Goal: Navigation & Orientation: Find specific page/section

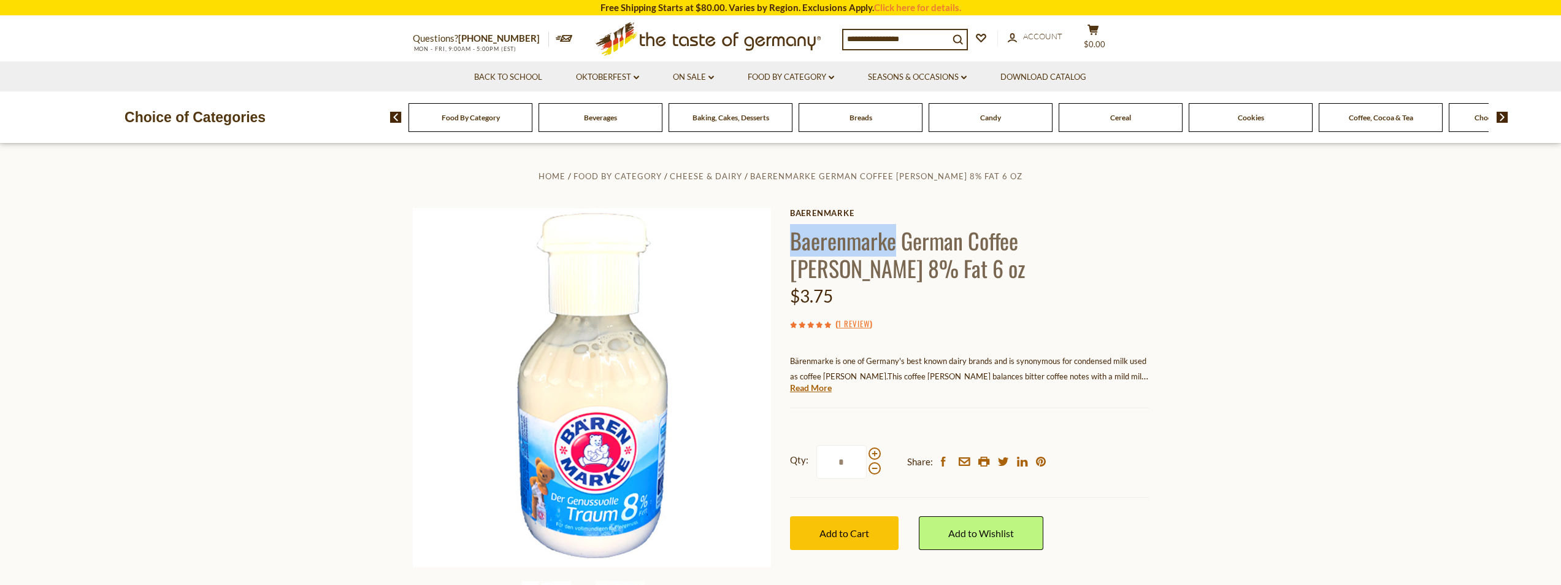
drag, startPoint x: 799, startPoint y: 246, endPoint x: 892, endPoint y: 235, distance: 93.9
click at [892, 235] on h1 "Baerenmarke German Coffee [PERSON_NAME] 8% Fat 6 oz" at bounding box center [969, 253] width 359 height 55
copy h1 "Baerenmarke"
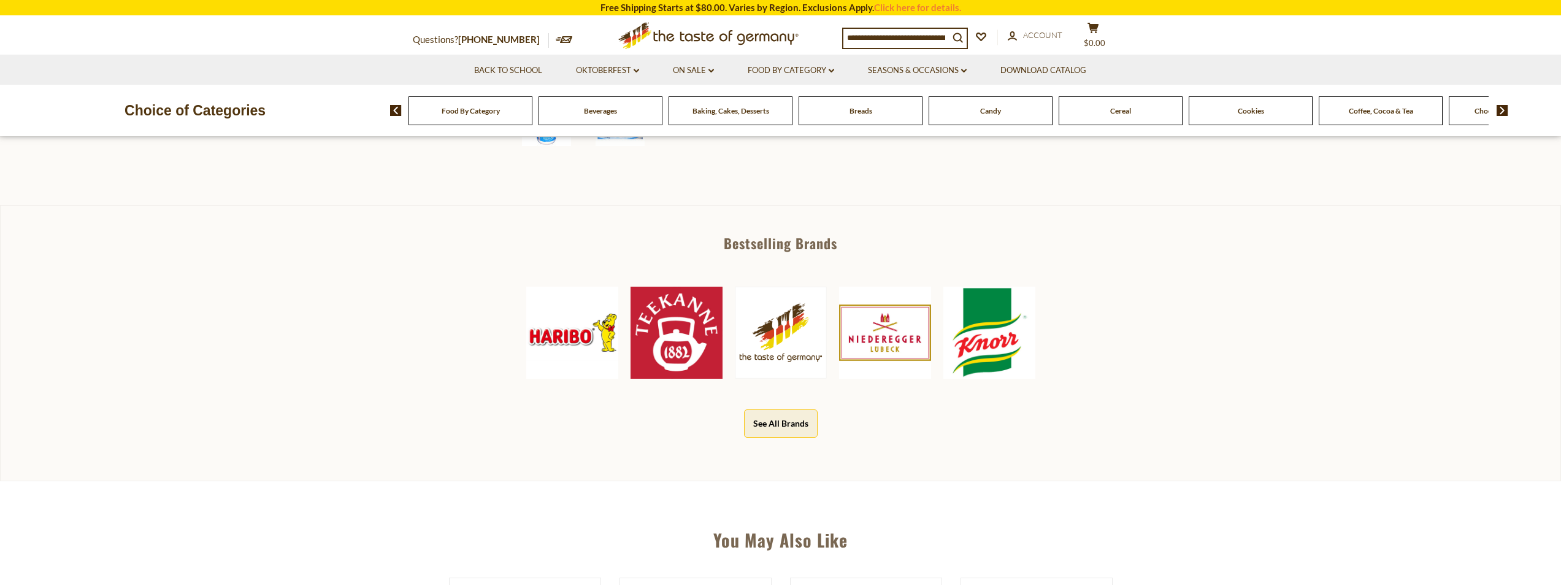
scroll to position [491, 0]
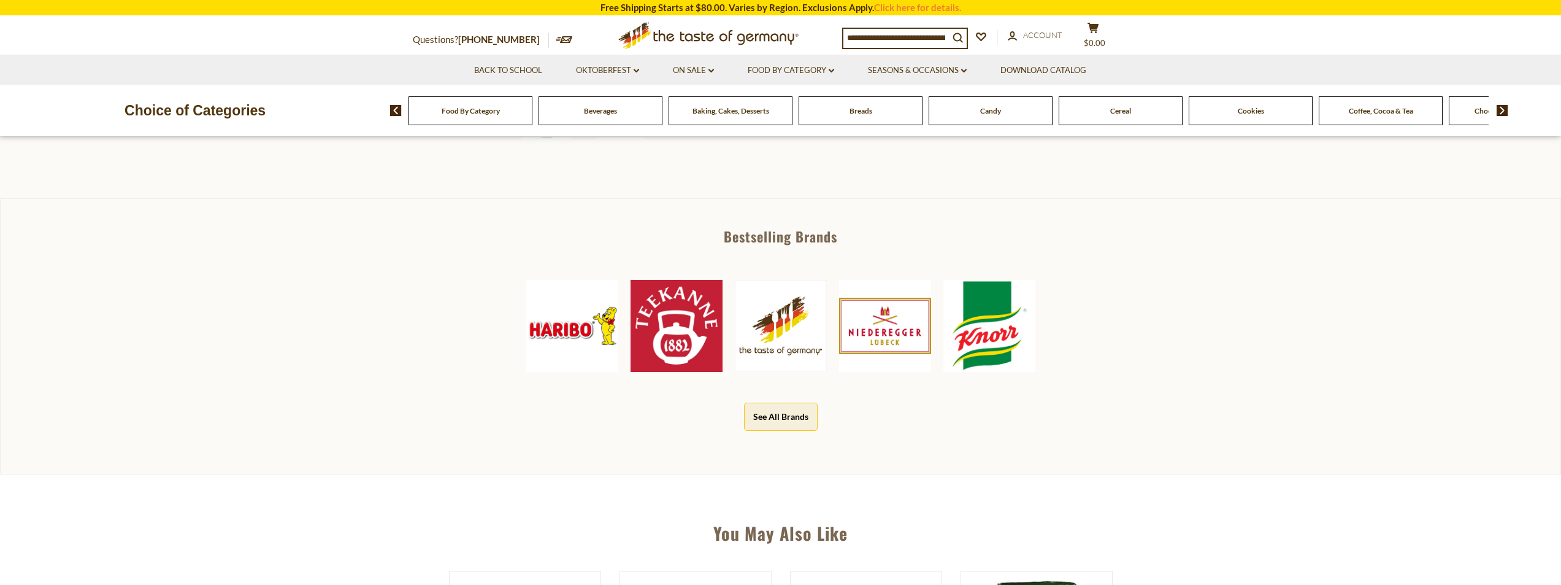
click at [772, 421] on button "See All Brands" at bounding box center [781, 416] width 74 height 28
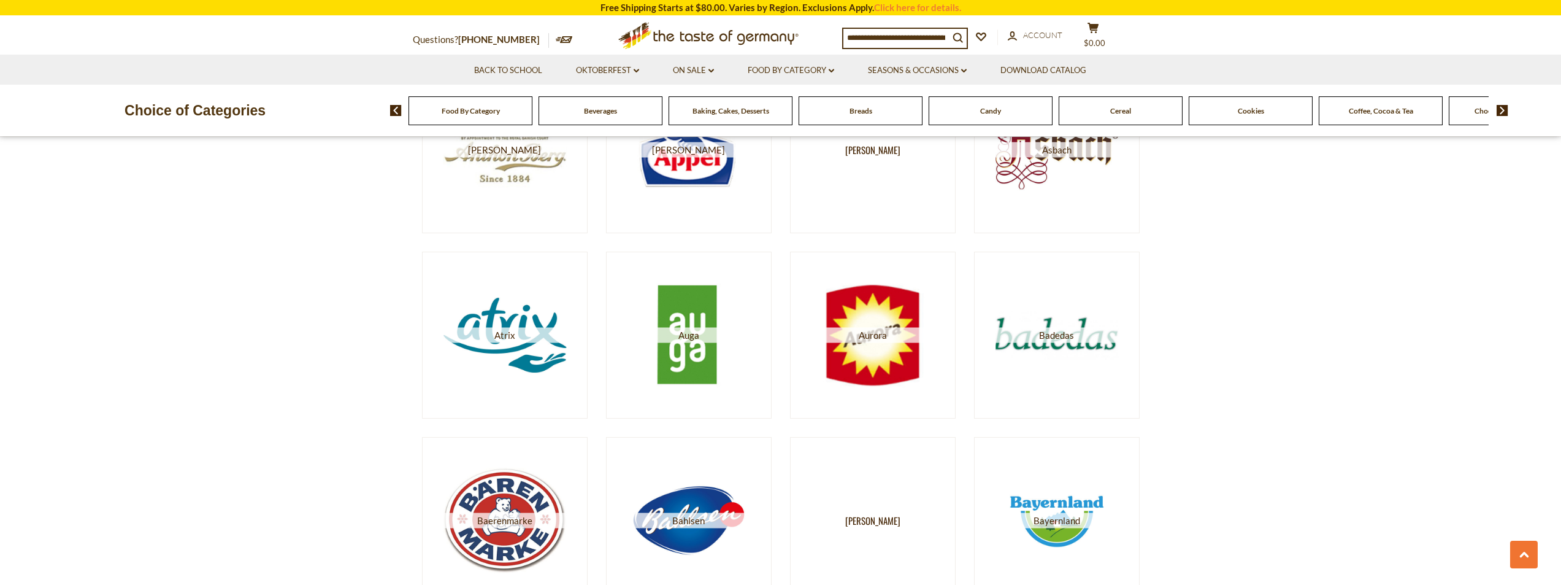
scroll to position [859, 0]
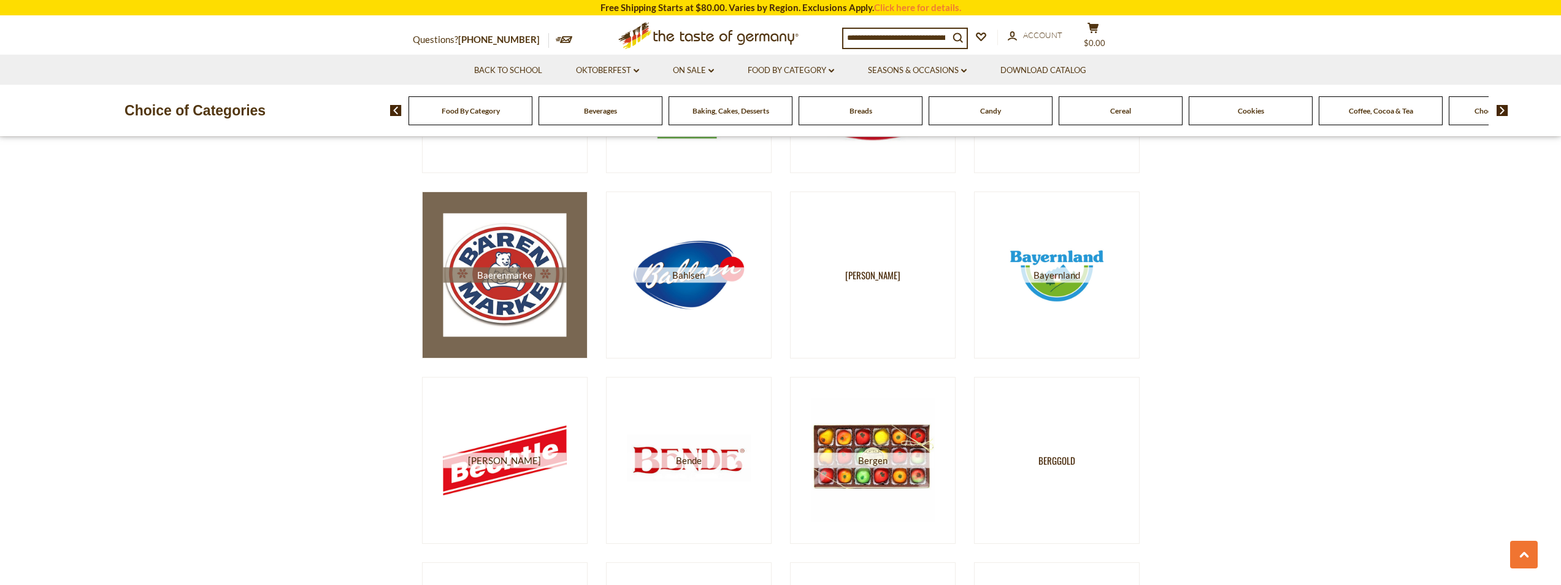
click at [519, 230] on img at bounding box center [504, 274] width 123 height 123
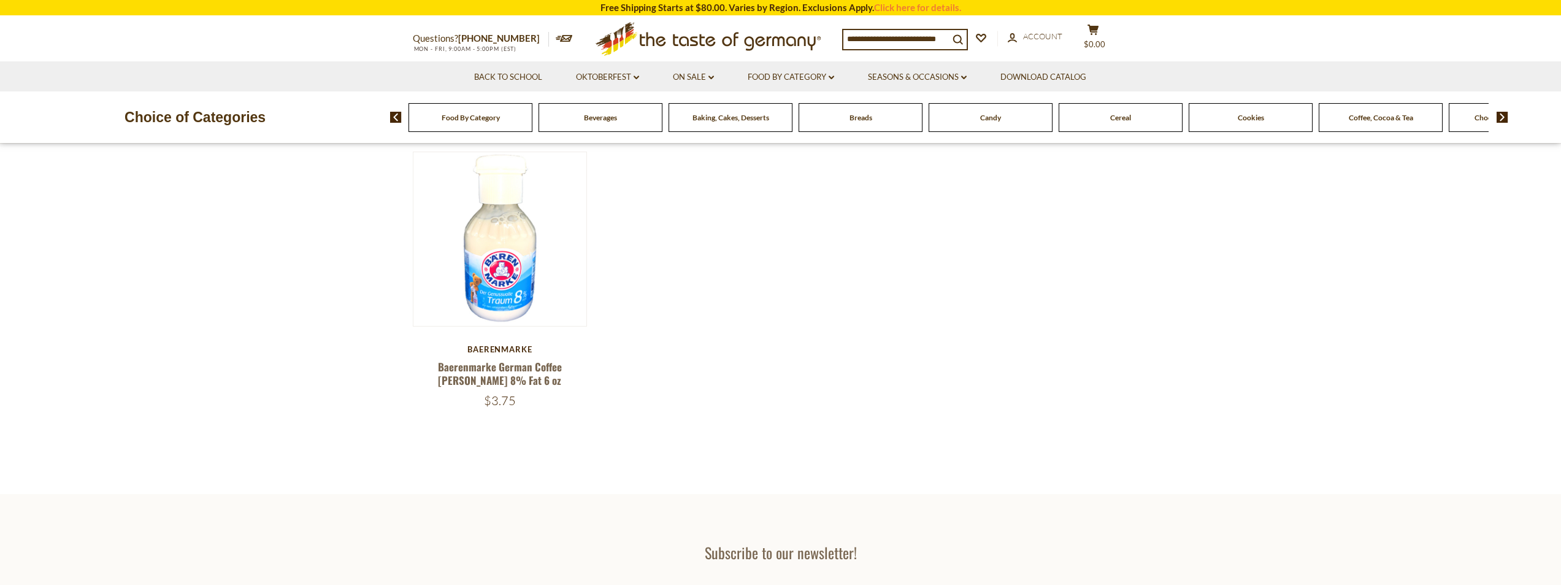
scroll to position [123, 0]
